Goal: Task Accomplishment & Management: Use online tool/utility

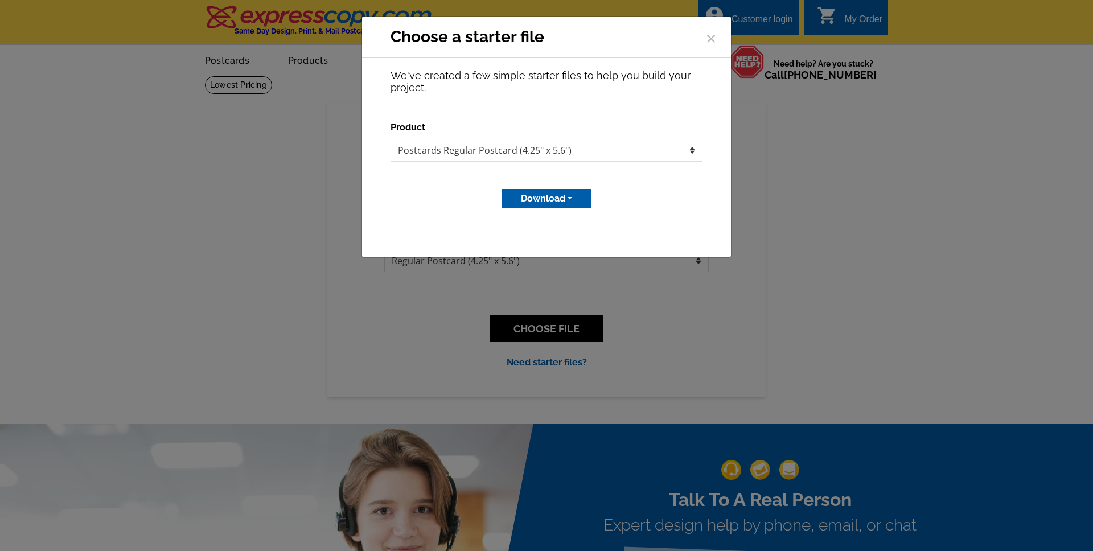
select select "1"
